Goal: Task Accomplishment & Management: Use online tool/utility

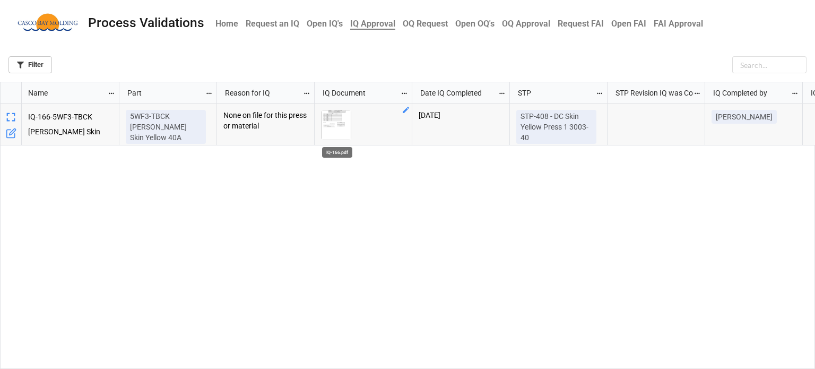
scroll to position [281, 809]
click at [338, 127] on img "grid" at bounding box center [336, 124] width 29 height 29
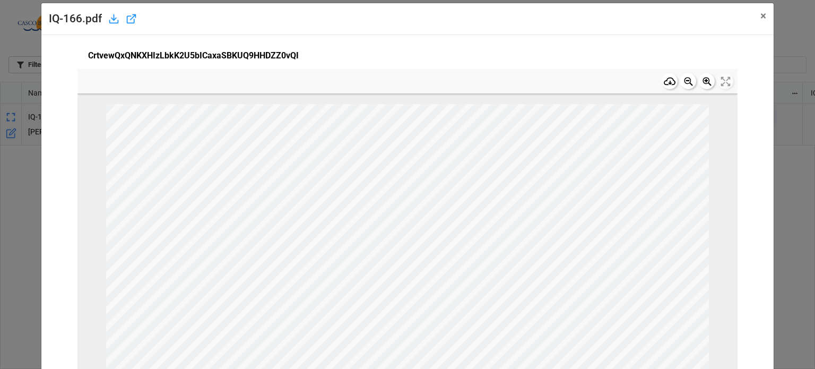
scroll to position [0, 0]
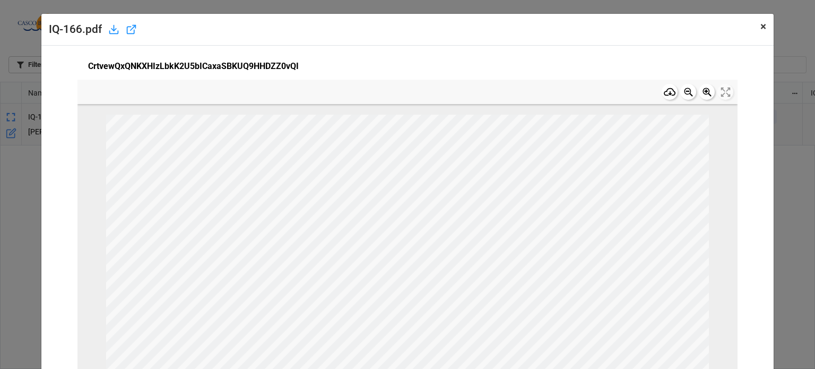
click at [753, 30] on button "× Close" at bounding box center [763, 27] width 21 height 26
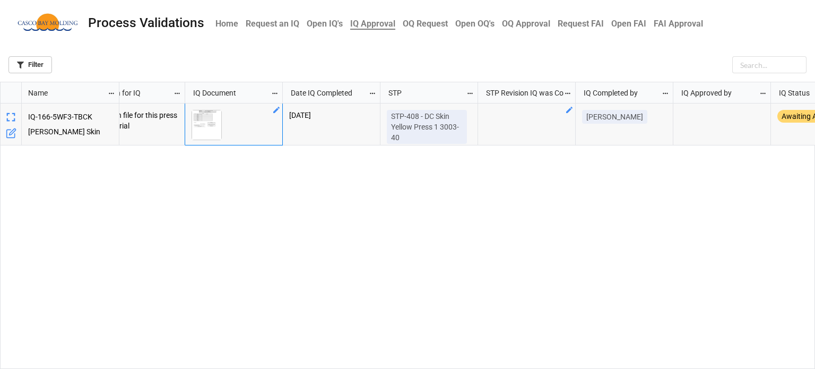
scroll to position [0, 164]
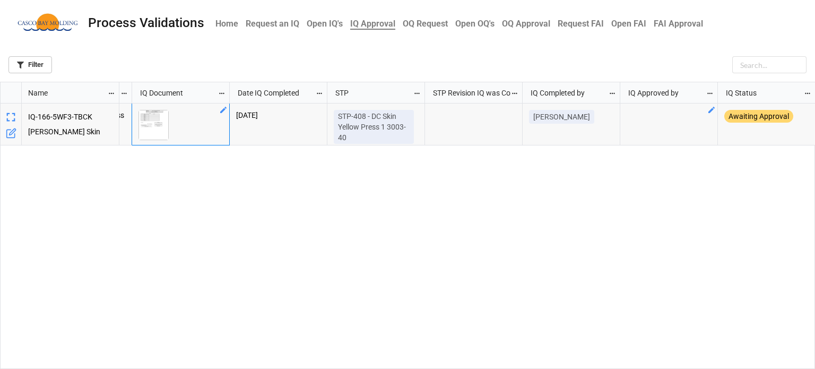
click at [709, 114] on icon "grid" at bounding box center [711, 110] width 8 height 8
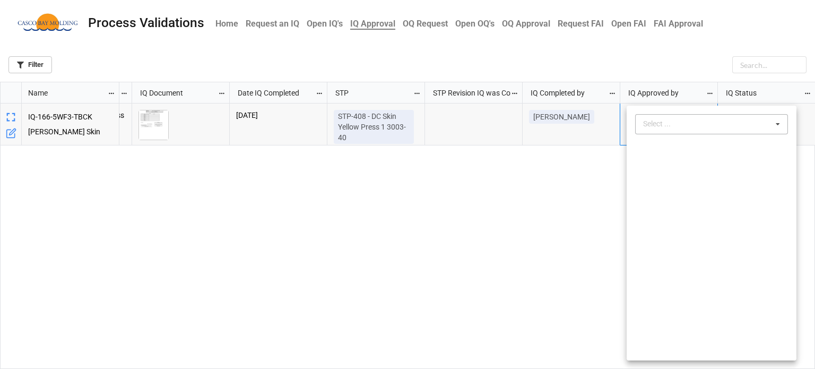
click at [675, 126] on div "Select ..." at bounding box center [663, 124] width 46 height 12
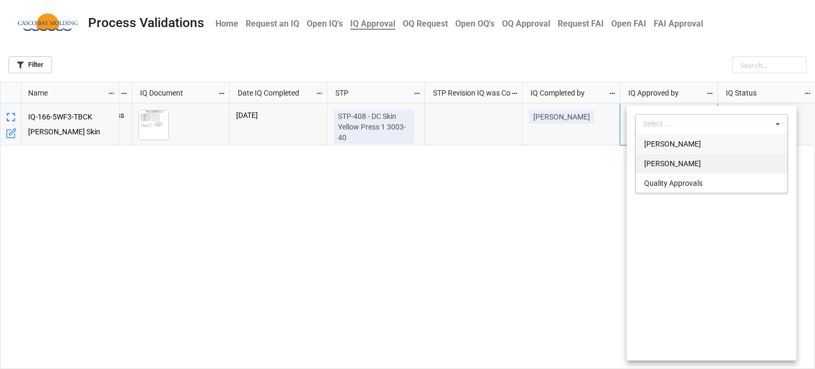
click at [675, 161] on span "[PERSON_NAME]" at bounding box center [672, 163] width 57 height 8
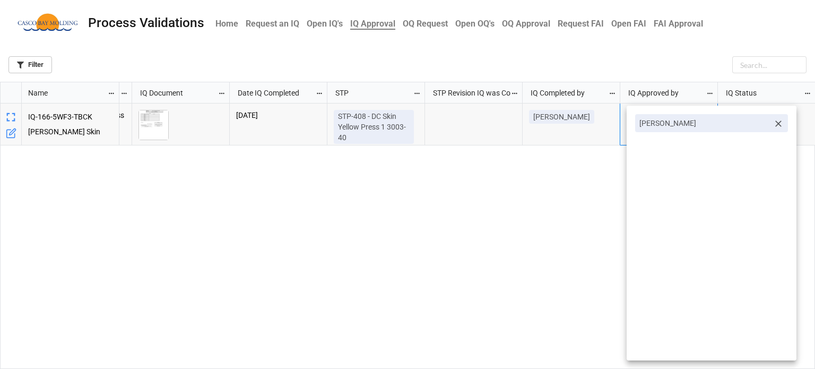
click at [581, 191] on div at bounding box center [407, 184] width 815 height 369
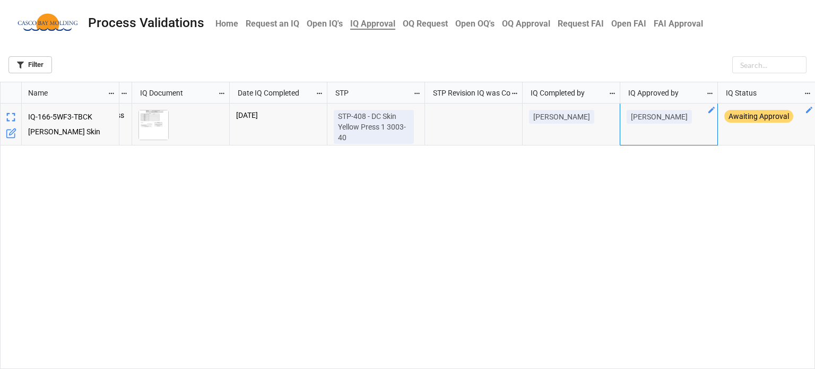
click at [808, 108] on icon "grid" at bounding box center [809, 110] width 8 height 8
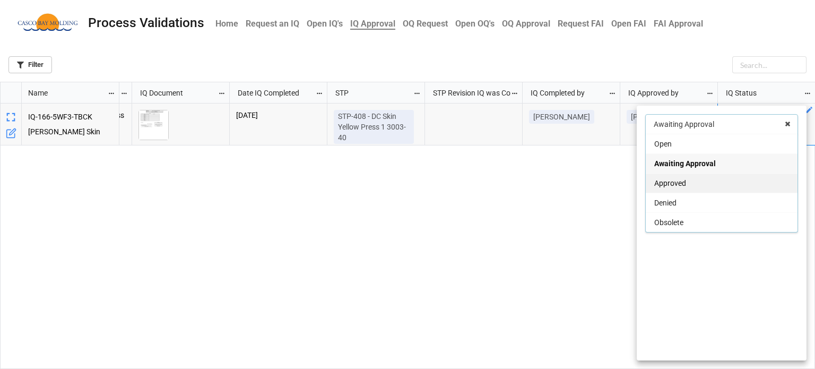
click at [683, 182] on span "Approved" at bounding box center [670, 183] width 32 height 8
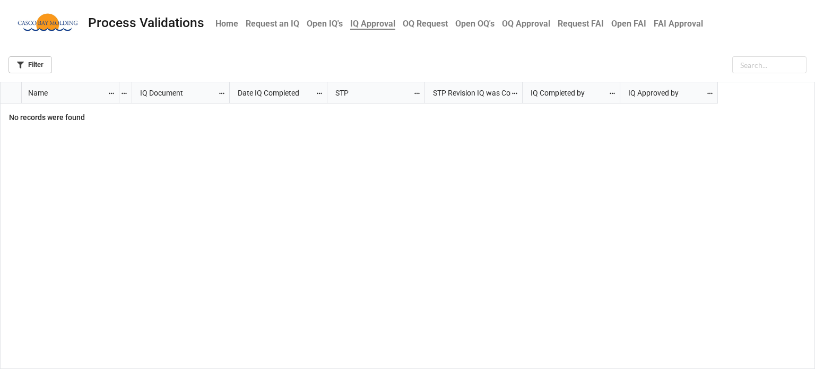
scroll to position [0, 0]
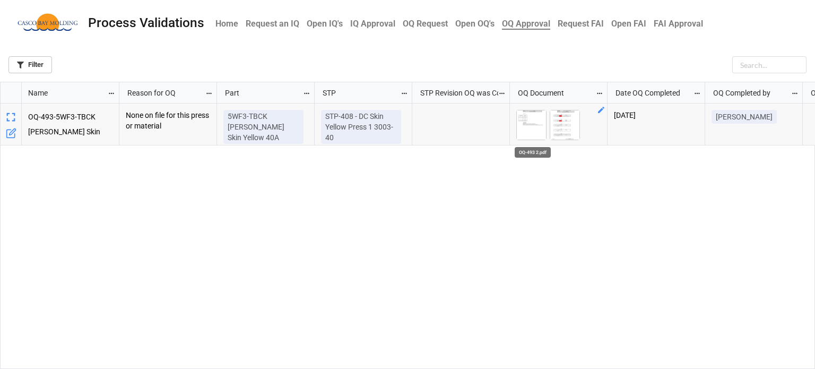
scroll to position [281, 809]
click at [532, 123] on img "grid" at bounding box center [531, 124] width 29 height 29
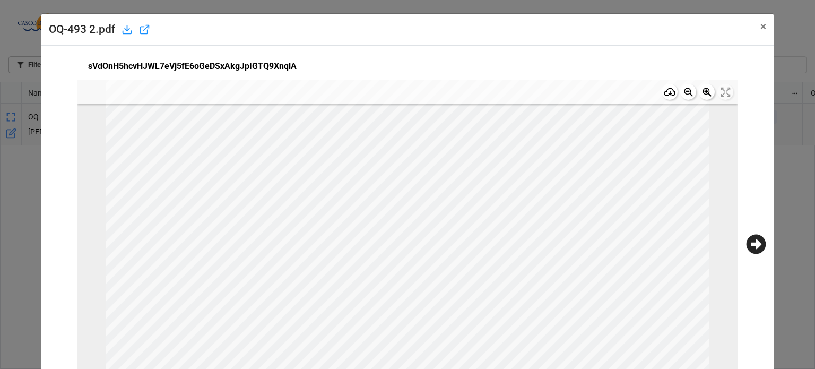
scroll to position [0, 0]
click at [750, 242] on icon at bounding box center [756, 244] width 20 height 20
click at [760, 28] on span "×" at bounding box center [763, 26] width 6 height 13
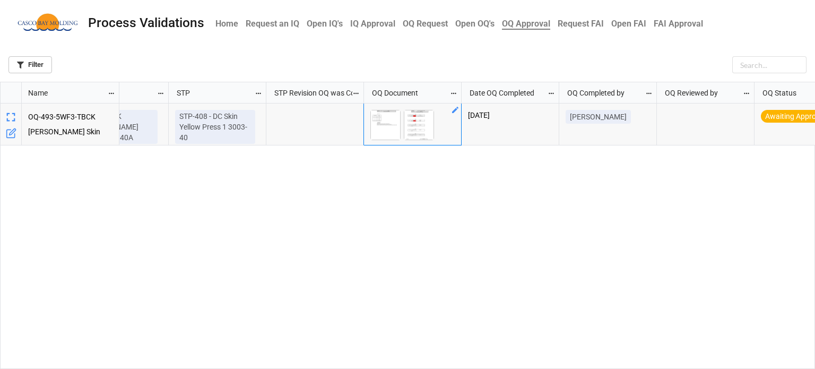
scroll to position [0, 183]
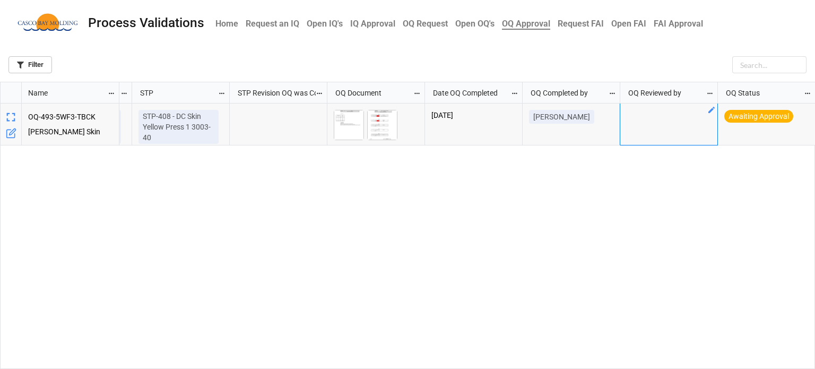
click at [705, 112] on div "grid" at bounding box center [669, 124] width 98 height 42
click at [712, 112] on icon "grid" at bounding box center [711, 110] width 8 height 8
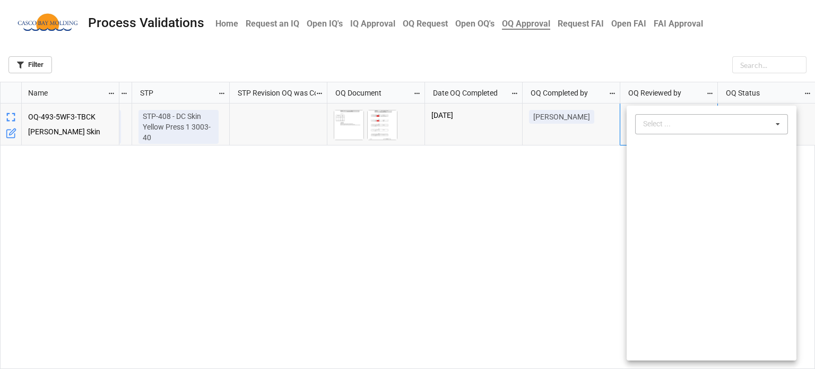
click at [651, 127] on div "Select ..." at bounding box center [663, 124] width 46 height 12
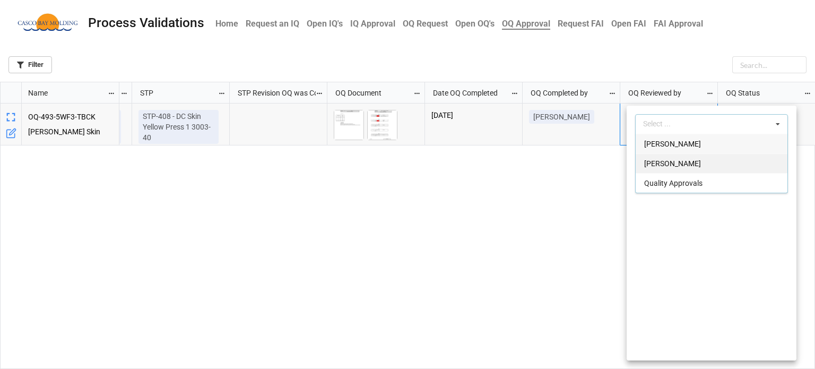
click at [686, 165] on span "[PERSON_NAME]" at bounding box center [672, 163] width 57 height 8
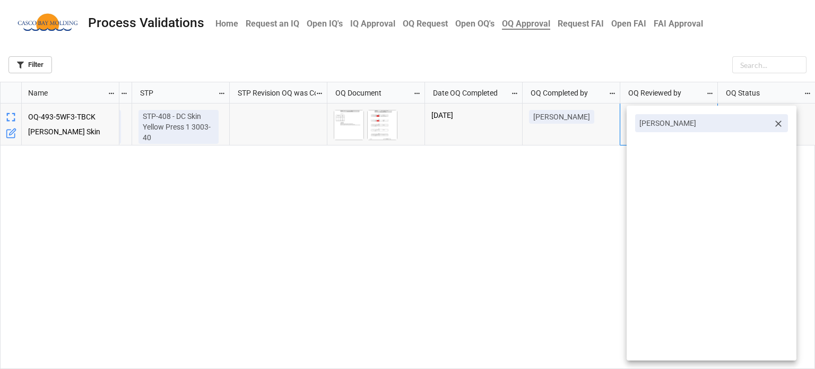
click at [571, 193] on div at bounding box center [407, 184] width 815 height 369
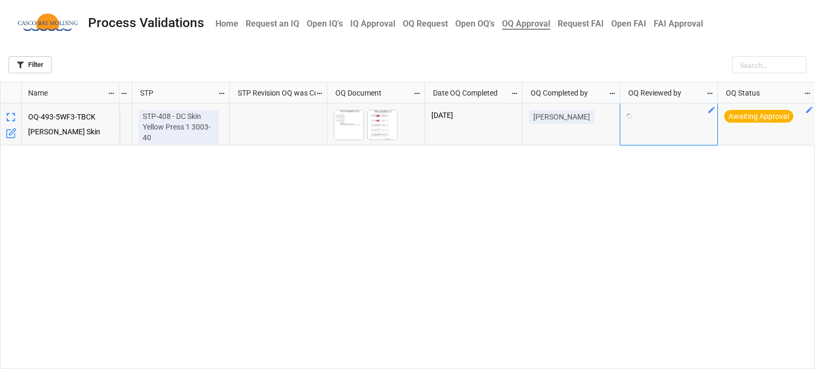
click at [807, 112] on icon "grid" at bounding box center [809, 110] width 6 height 6
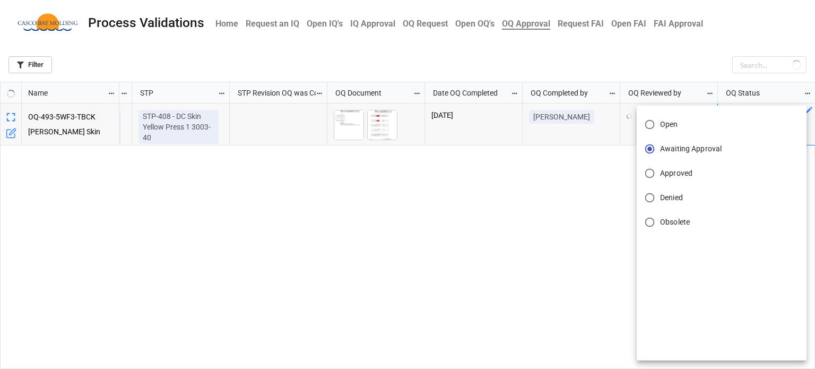
drag, startPoint x: 688, startPoint y: 174, endPoint x: 685, endPoint y: 179, distance: 5.9
click at [687, 174] on span "Approved" at bounding box center [676, 173] width 32 height 11
click at [660, 174] on input "Approved" at bounding box center [649, 173] width 21 height 21
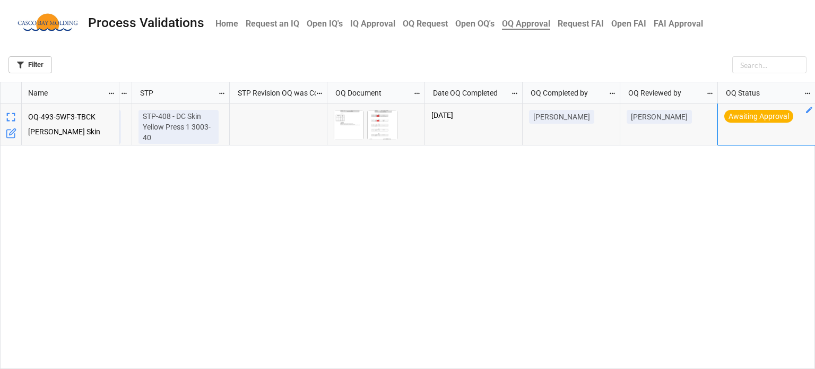
click at [630, 221] on div "5WF3-TBCK [PERSON_NAME] Skin Yellow 40A STP-408 - DC Skin Yellow Press 1 3003-4…" at bounding box center [467, 236] width 696 height 266
